Goal: Task Accomplishment & Management: Manage account settings

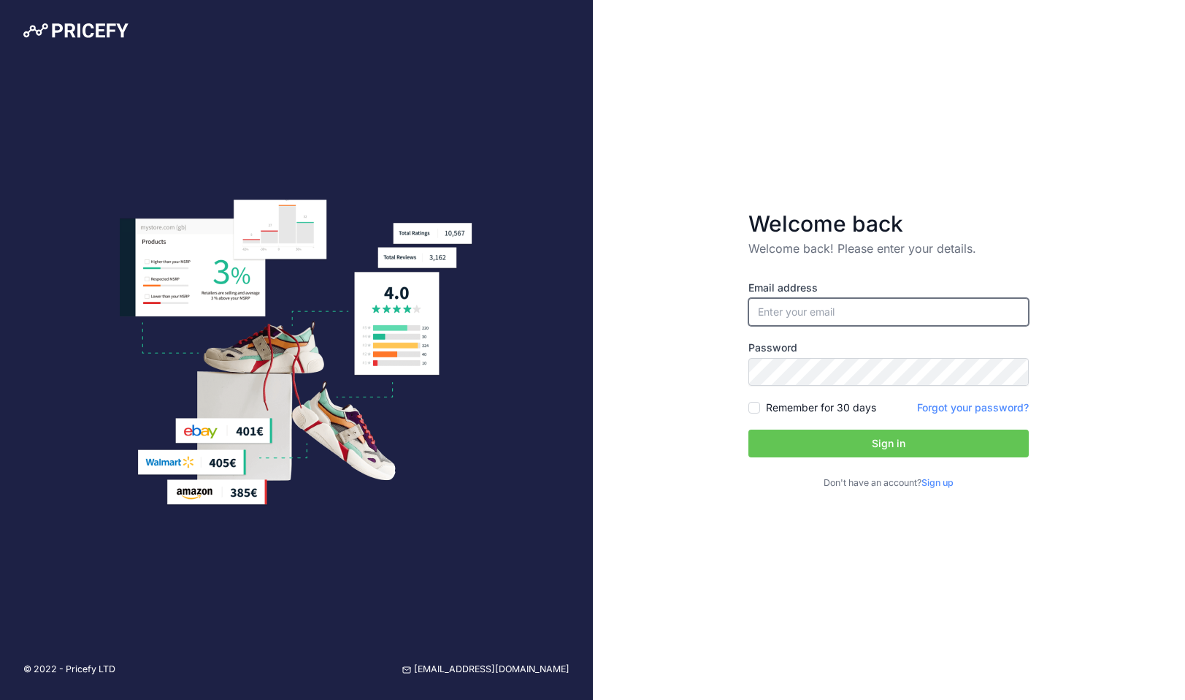
click at [819, 302] on input "email" at bounding box center [889, 312] width 280 height 28
click at [821, 308] on input "email" at bounding box center [889, 312] width 280 height 28
click at [822, 310] on input "email" at bounding box center [889, 312] width 280 height 28
click at [800, 318] on input "email" at bounding box center [889, 312] width 280 height 28
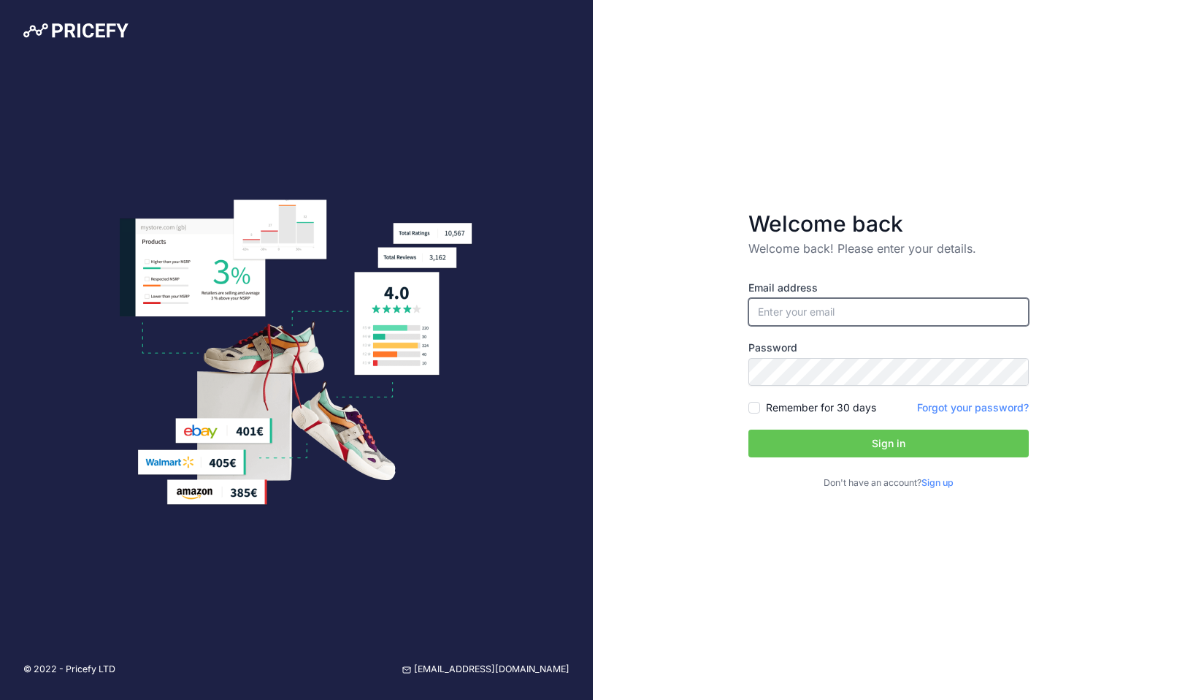
type input "[PERSON_NAME][EMAIL_ADDRESS][PERSON_NAME][DOMAIN_NAME]"
click at [826, 437] on button "Sign in" at bounding box center [889, 443] width 280 height 28
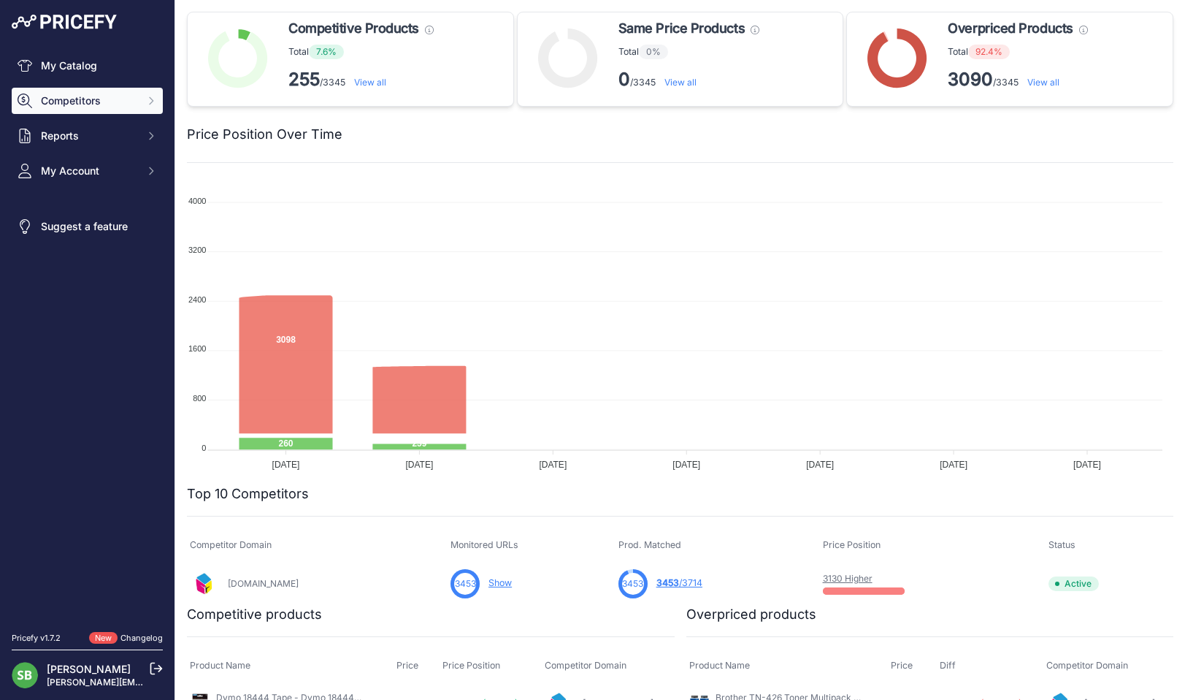
click at [117, 107] on span "Competitors" at bounding box center [89, 100] width 96 height 15
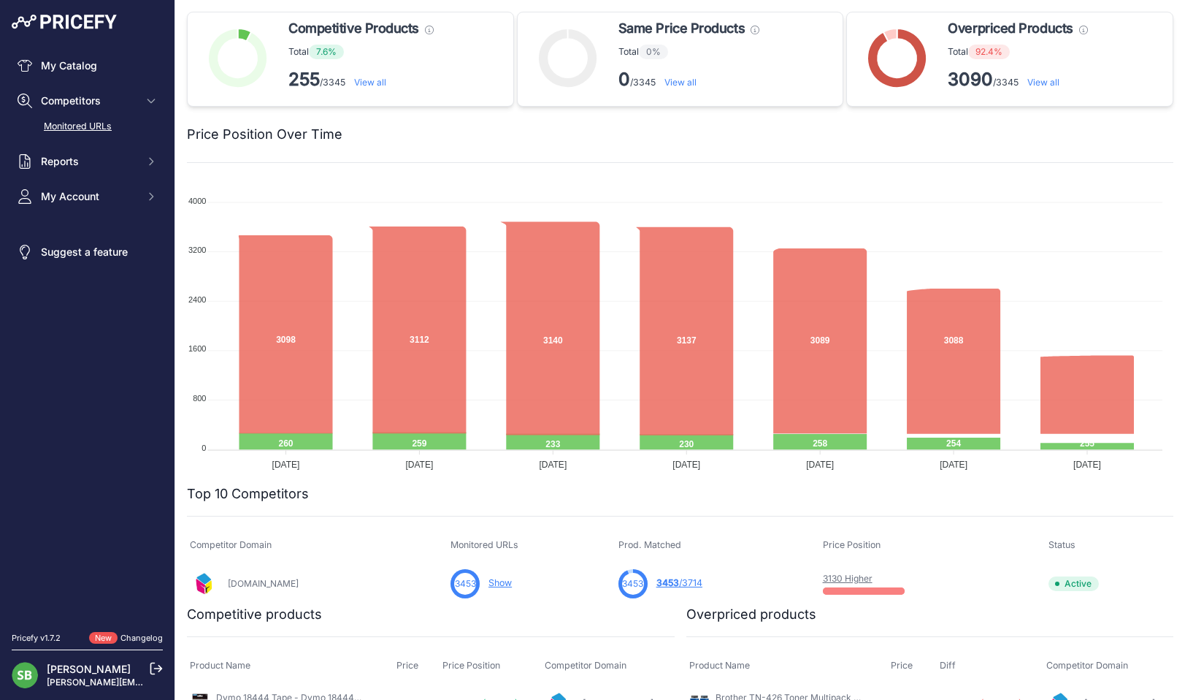
click at [102, 125] on link "Monitored URLs" at bounding box center [87, 127] width 151 height 26
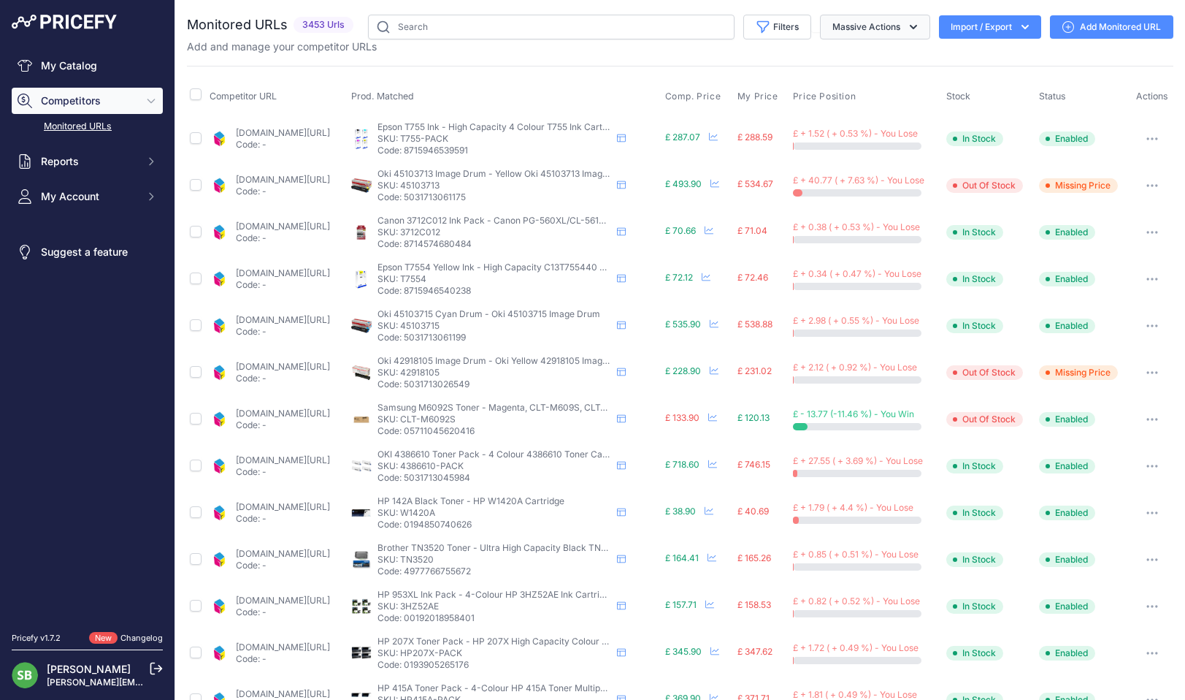
click at [867, 26] on button "Massive Actions" at bounding box center [875, 27] width 110 height 25
click at [773, 24] on button "Filters" at bounding box center [778, 27] width 68 height 25
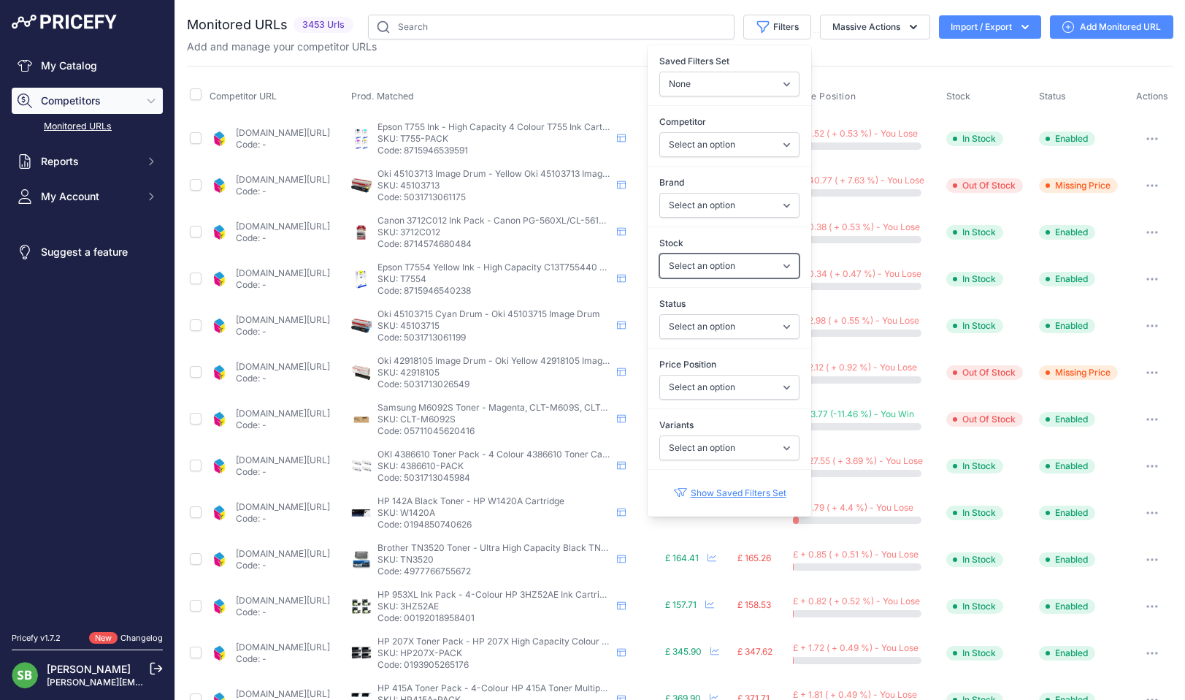
click at [730, 270] on select "Select an option In Stock Out Of Stock" at bounding box center [730, 265] width 140 height 25
click at [693, 324] on select "Select an option Enabled Disabled In progress Scraping Failed Not Found Missing…" at bounding box center [730, 326] width 140 height 25
select select "0"
click at [660, 314] on select "Select an option Enabled Disabled In progress Scraping Failed Not Found Missing…" at bounding box center [730, 326] width 140 height 25
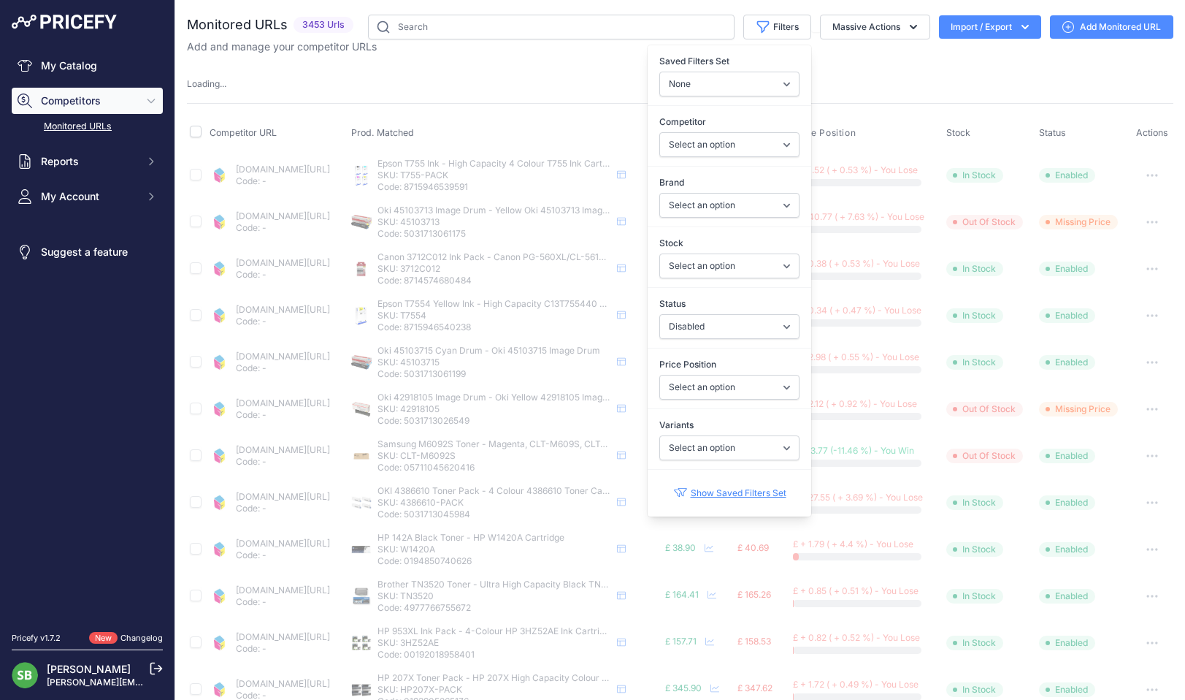
click at [549, 65] on div "Monitored URLs 3453 Urls" at bounding box center [680, 574] width 987 height 1118
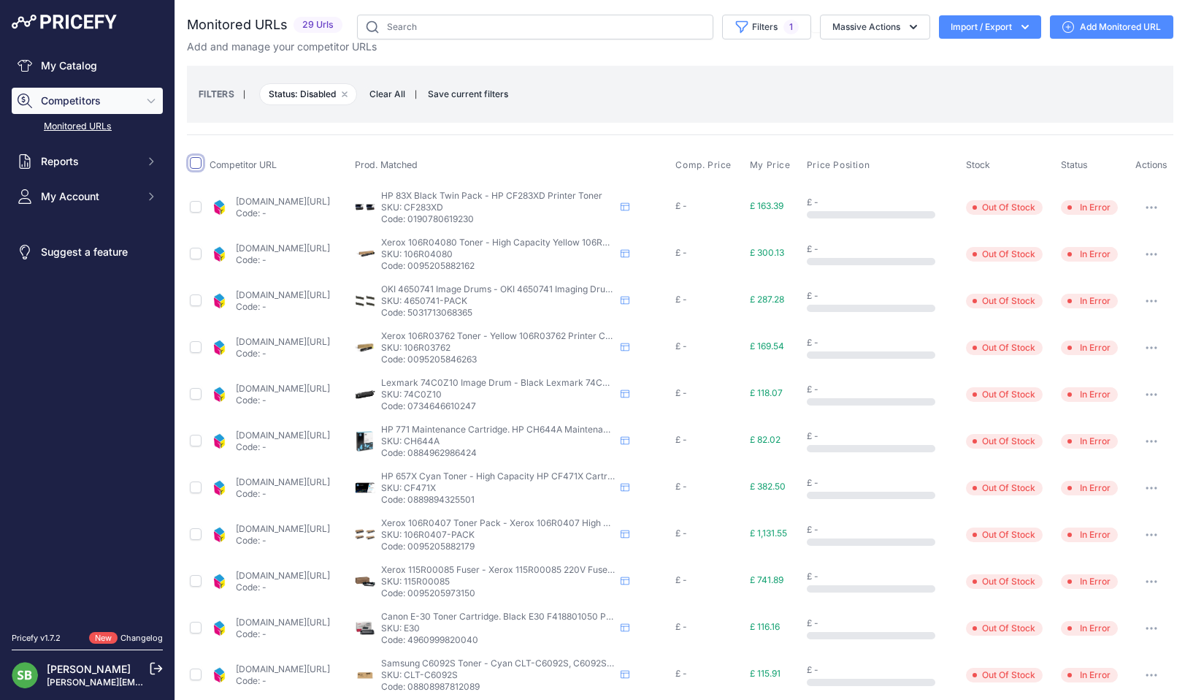
click at [198, 160] on input "checkbox" at bounding box center [196, 163] width 12 height 12
checkbox input "true"
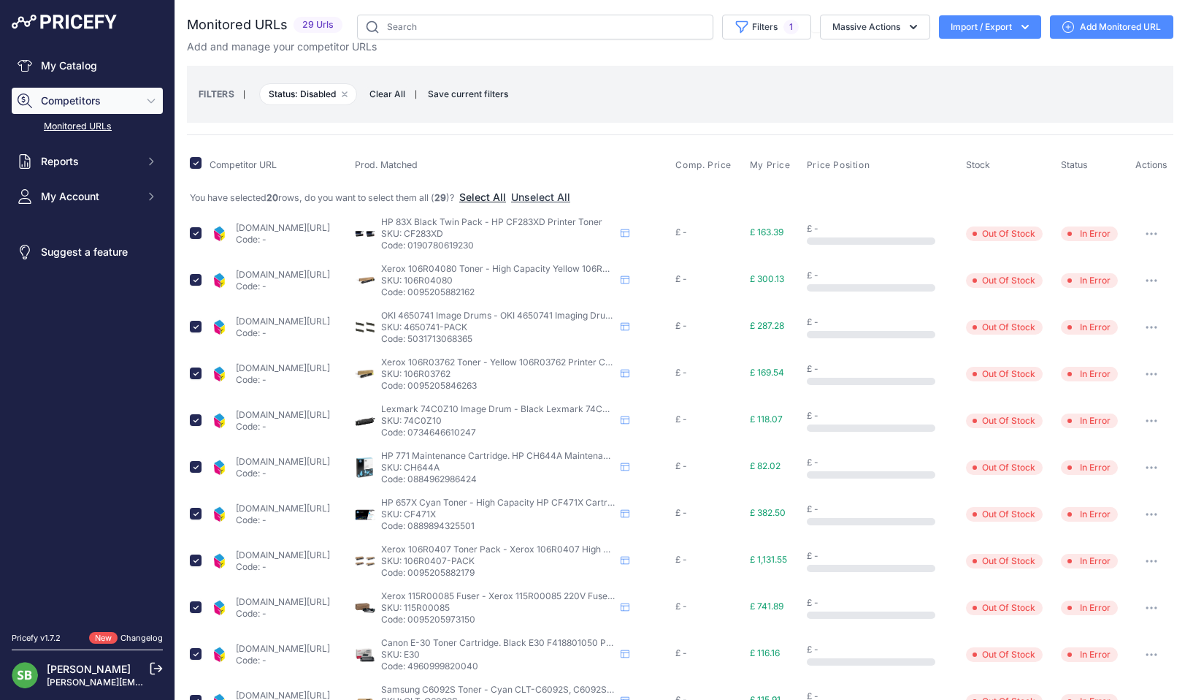
click at [488, 198] on button "Select All" at bounding box center [482, 197] width 47 height 15
click at [858, 32] on button "Massive Actions" at bounding box center [875, 27] width 110 height 25
click at [858, 140] on span "Restore Urls" at bounding box center [854, 140] width 58 height 12
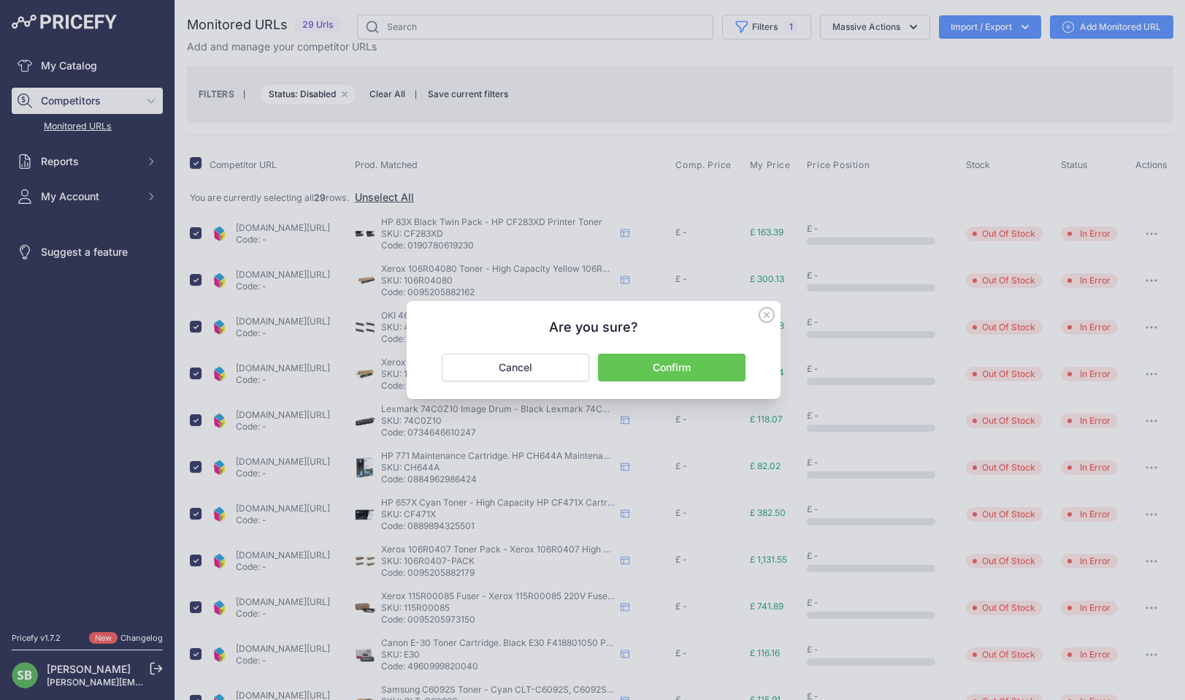
click at [704, 362] on button "Confirm" at bounding box center [672, 368] width 148 height 28
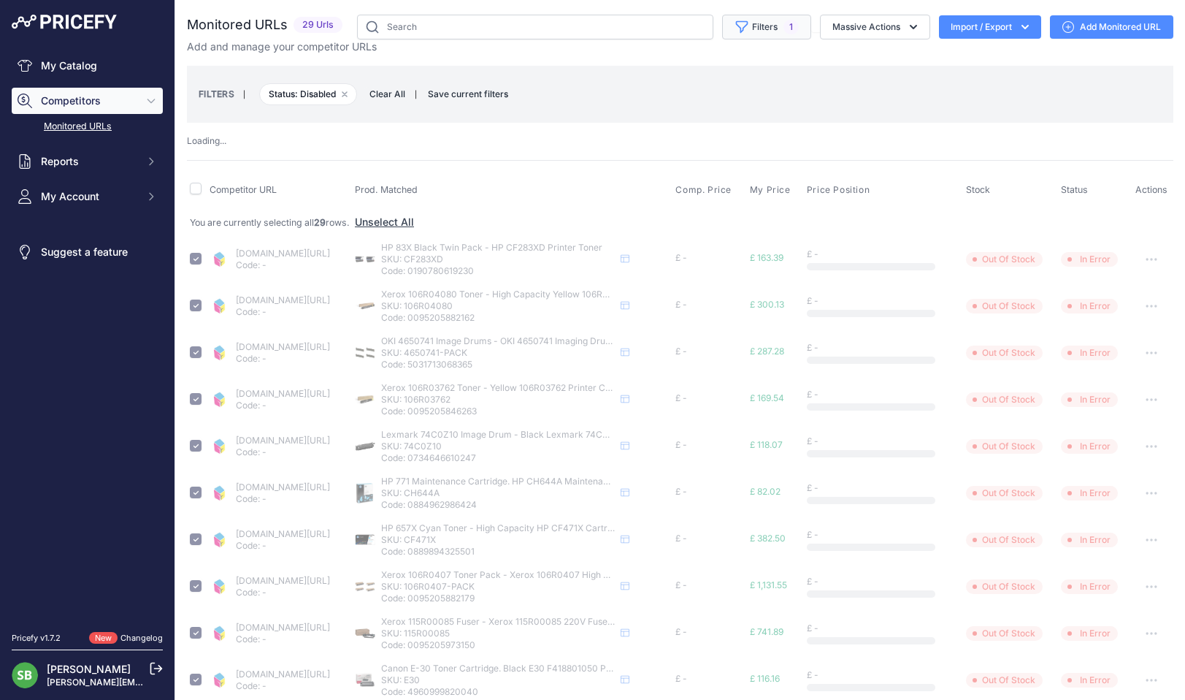
checkbox input "false"
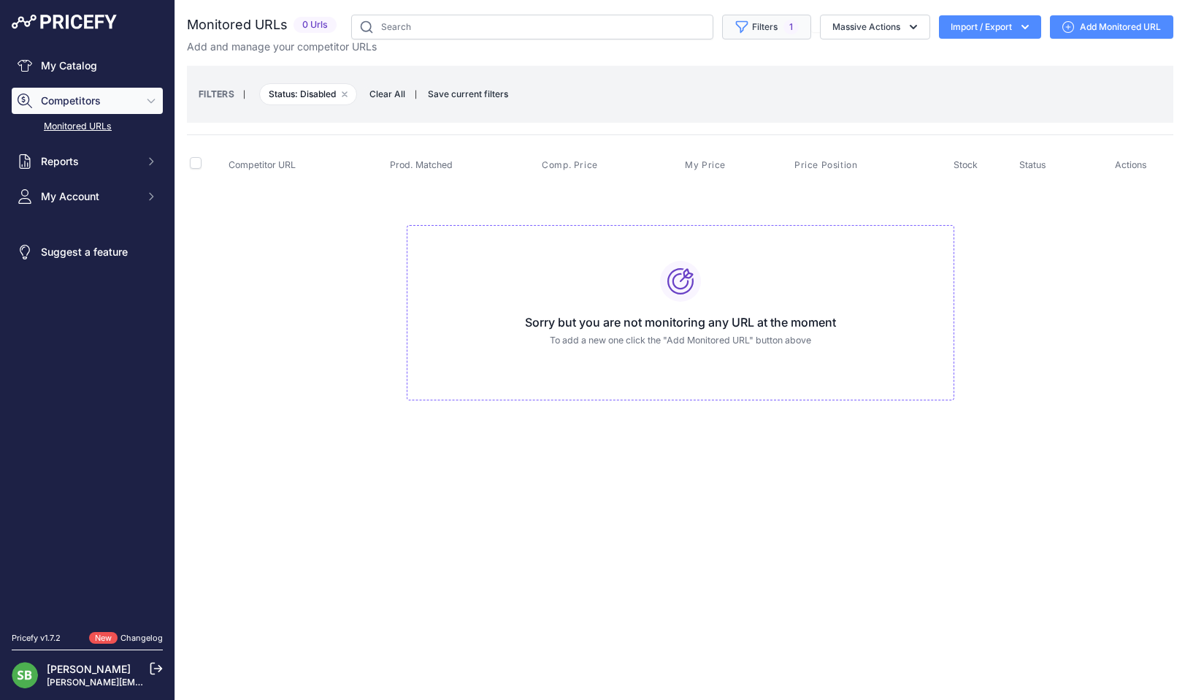
click at [764, 31] on button "Filters 1" at bounding box center [766, 27] width 89 height 25
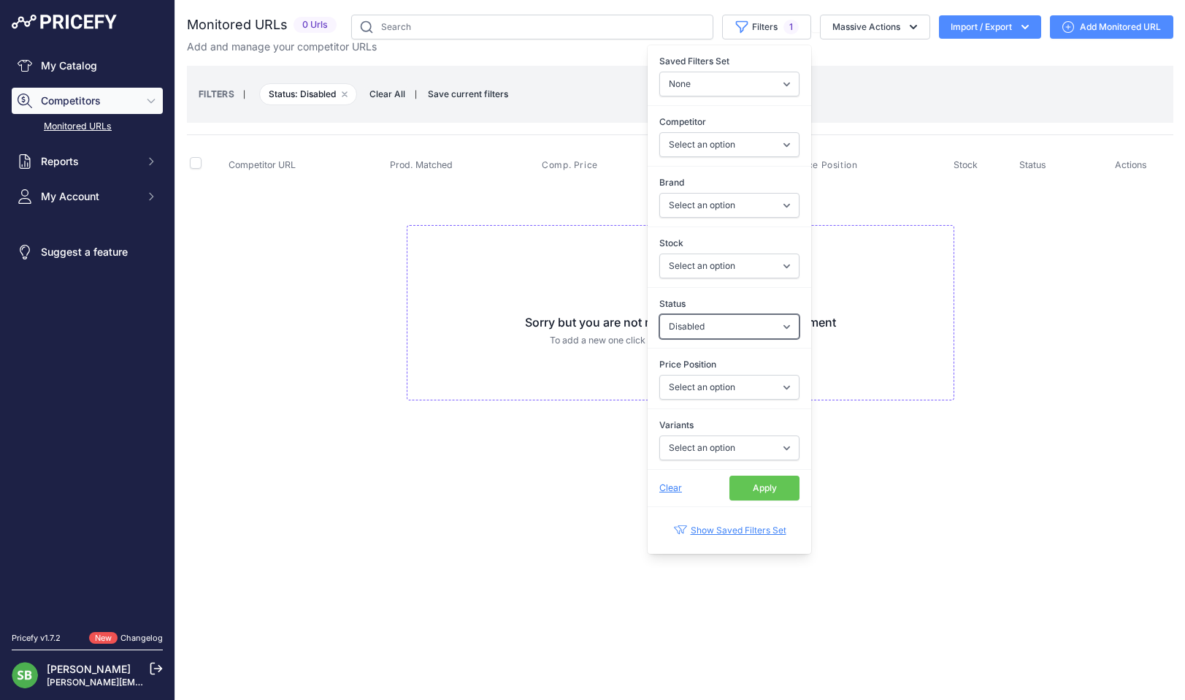
click at [716, 331] on select "Select an option Enabled Disabled In progress Scraping Failed Not Found Missing…" at bounding box center [730, 326] width 140 height 25
select select "5"
click at [660, 314] on select "Select an option Enabled Disabled In progress Scraping Failed Not Found Missing…" at bounding box center [730, 326] width 140 height 25
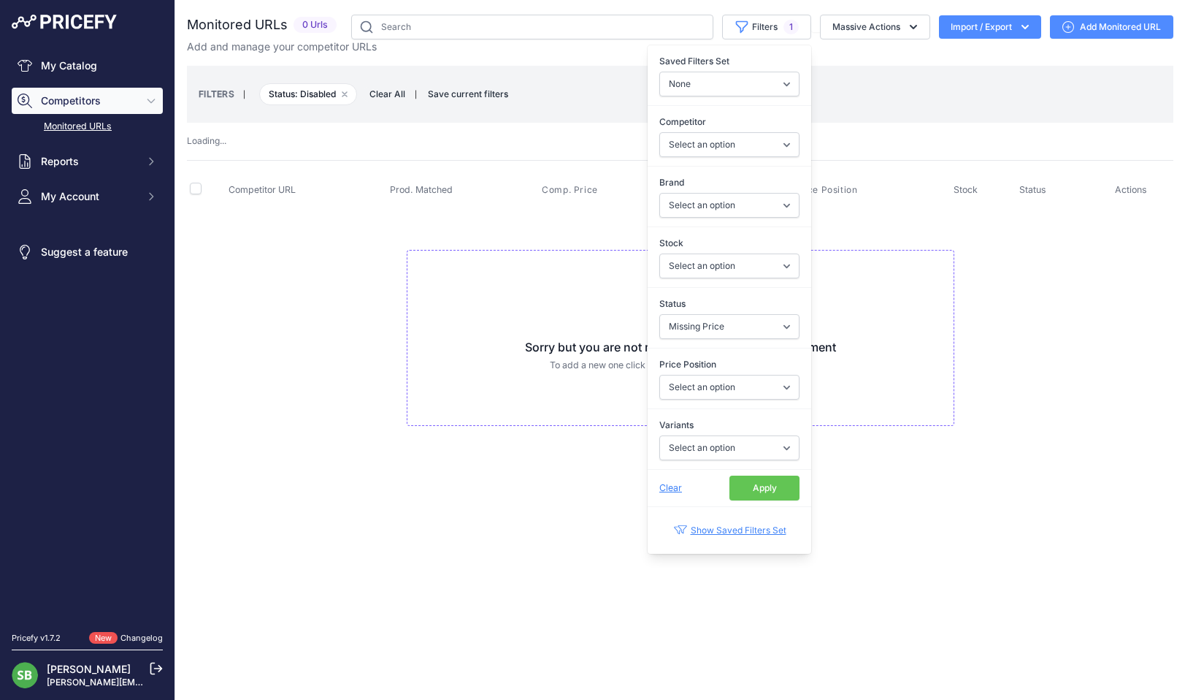
click at [557, 69] on div "FILTERS | Status: Disabled Remove filter option Clear All | Save current filter…" at bounding box center [680, 94] width 987 height 57
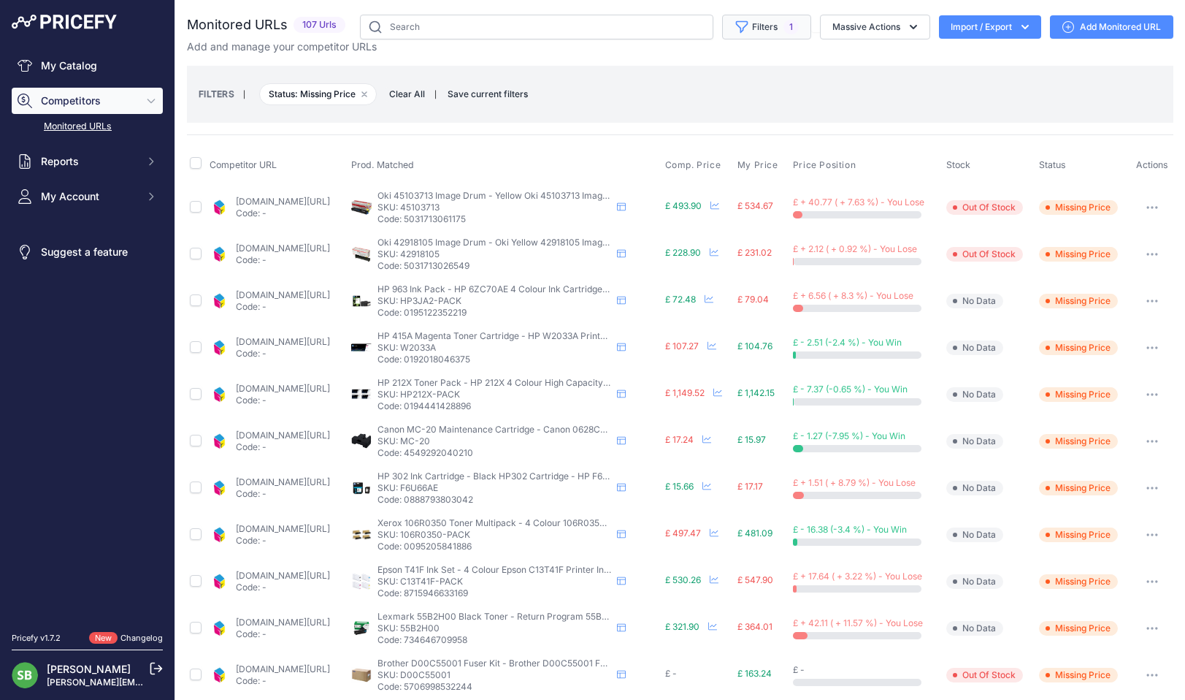
click at [784, 30] on span "1" at bounding box center [791, 27] width 15 height 15
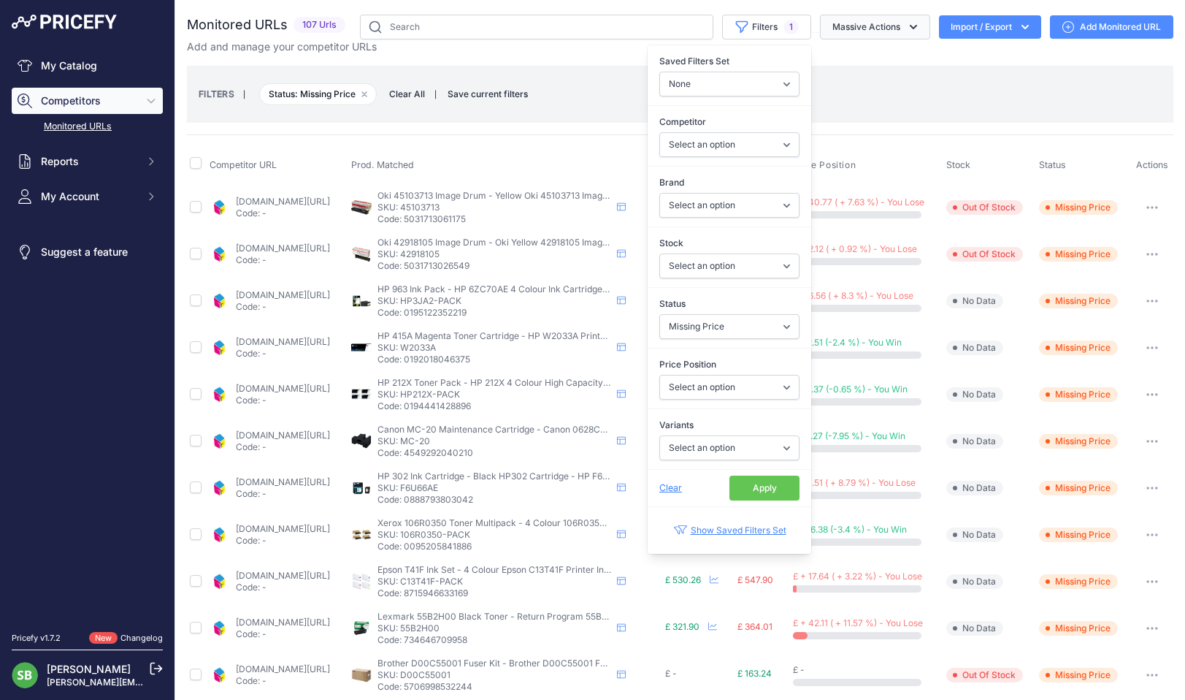
click at [828, 28] on button "Massive Actions" at bounding box center [875, 27] width 110 height 25
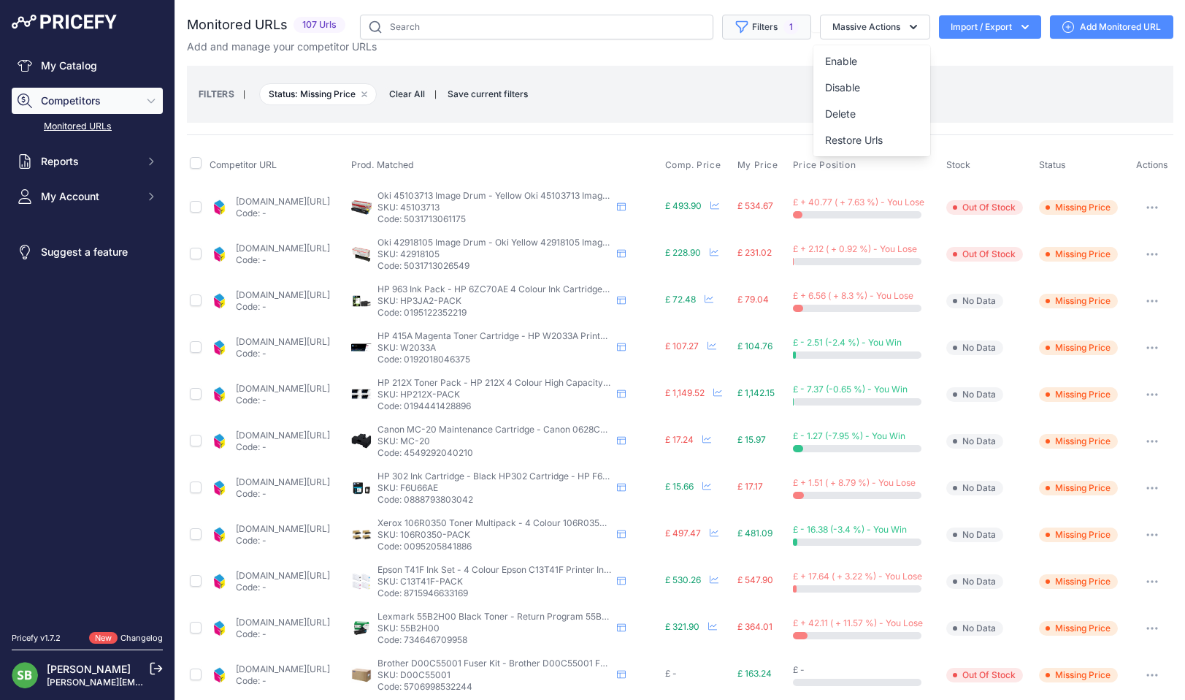
click at [764, 24] on button "Filters 1" at bounding box center [766, 27] width 89 height 25
click at [190, 158] on input "checkbox" at bounding box center [196, 163] width 12 height 12
checkbox input "true"
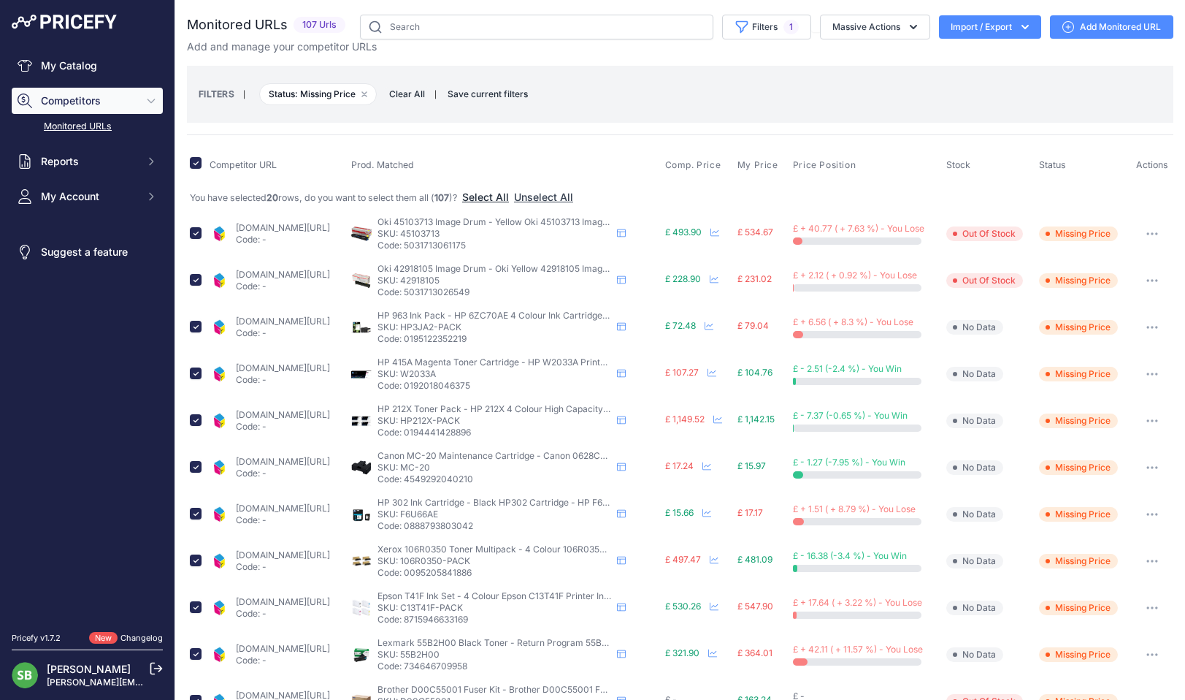
click at [489, 194] on button "Select All" at bounding box center [485, 197] width 47 height 15
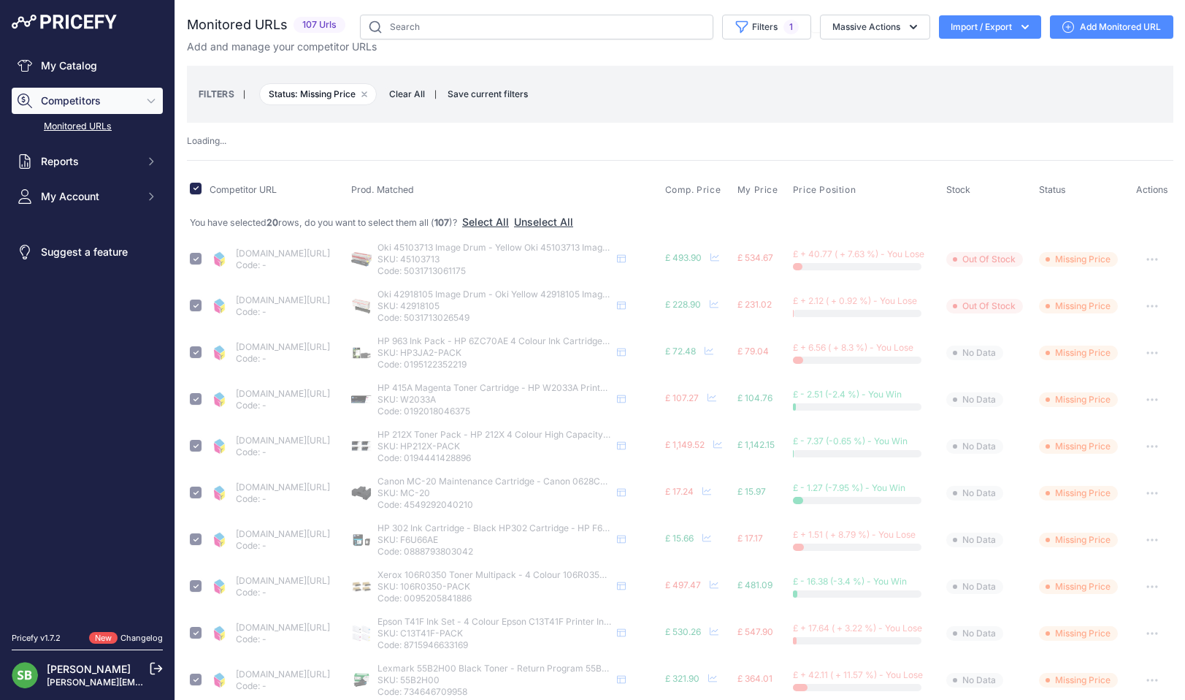
click at [741, 87] on div "FILTERS | Status: Missing Price Remove filter option Clear All | Save current f…" at bounding box center [680, 93] width 963 height 39
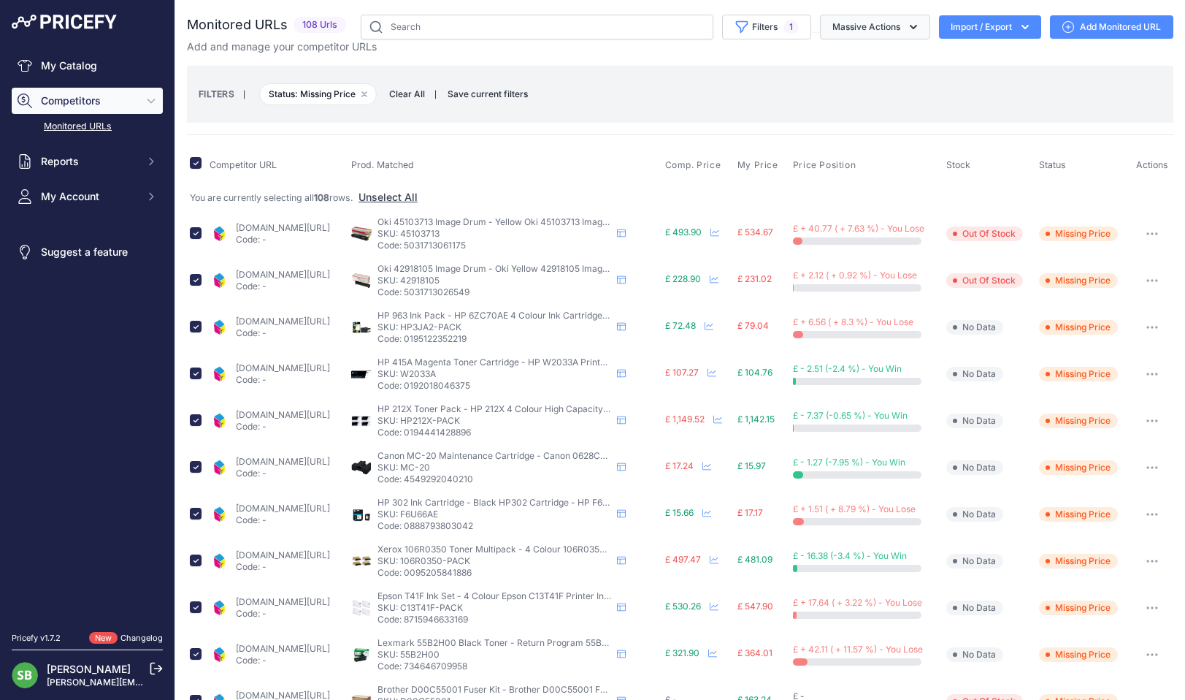
click at [871, 30] on button "Massive Actions" at bounding box center [875, 27] width 110 height 25
click at [849, 137] on span "Restore Urls" at bounding box center [854, 140] width 58 height 12
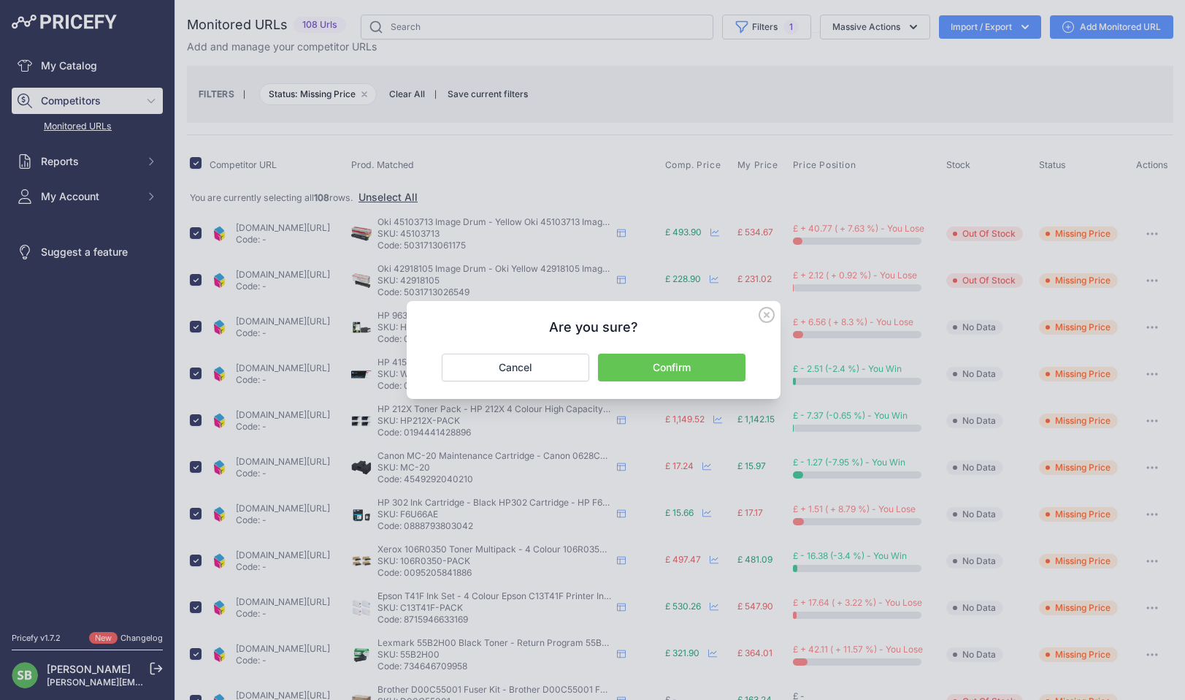
click at [692, 356] on button "Confirm" at bounding box center [672, 368] width 148 height 28
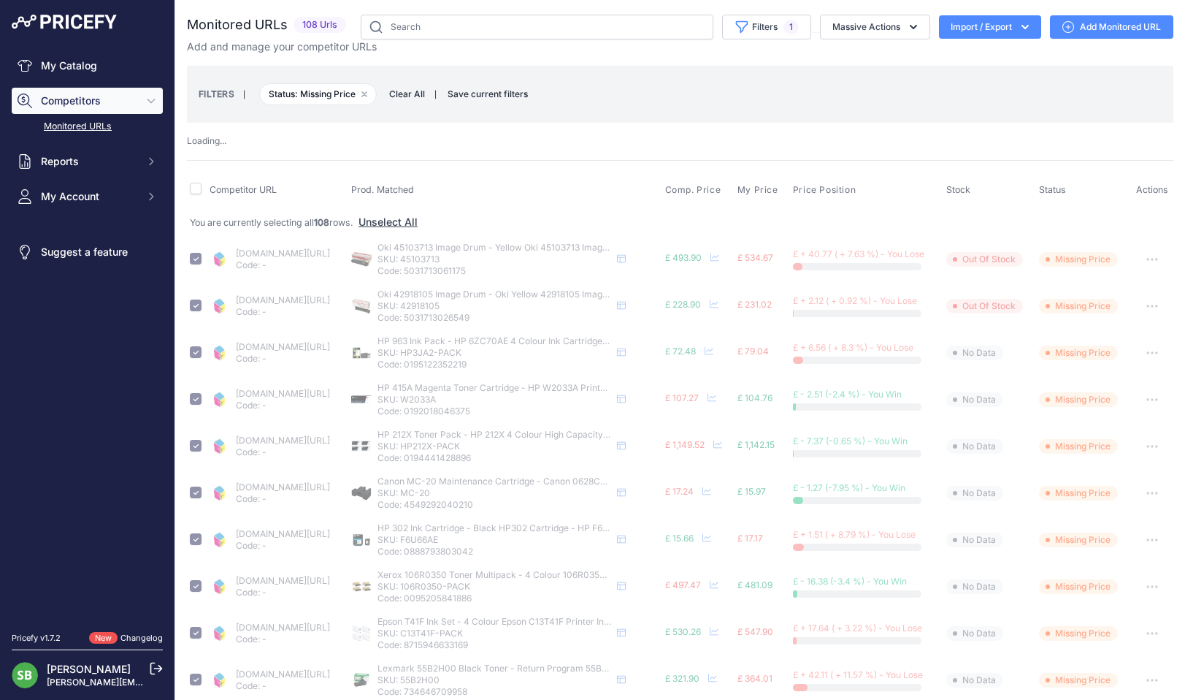
checkbox input "false"
